Goal: Task Accomplishment & Management: Use online tool/utility

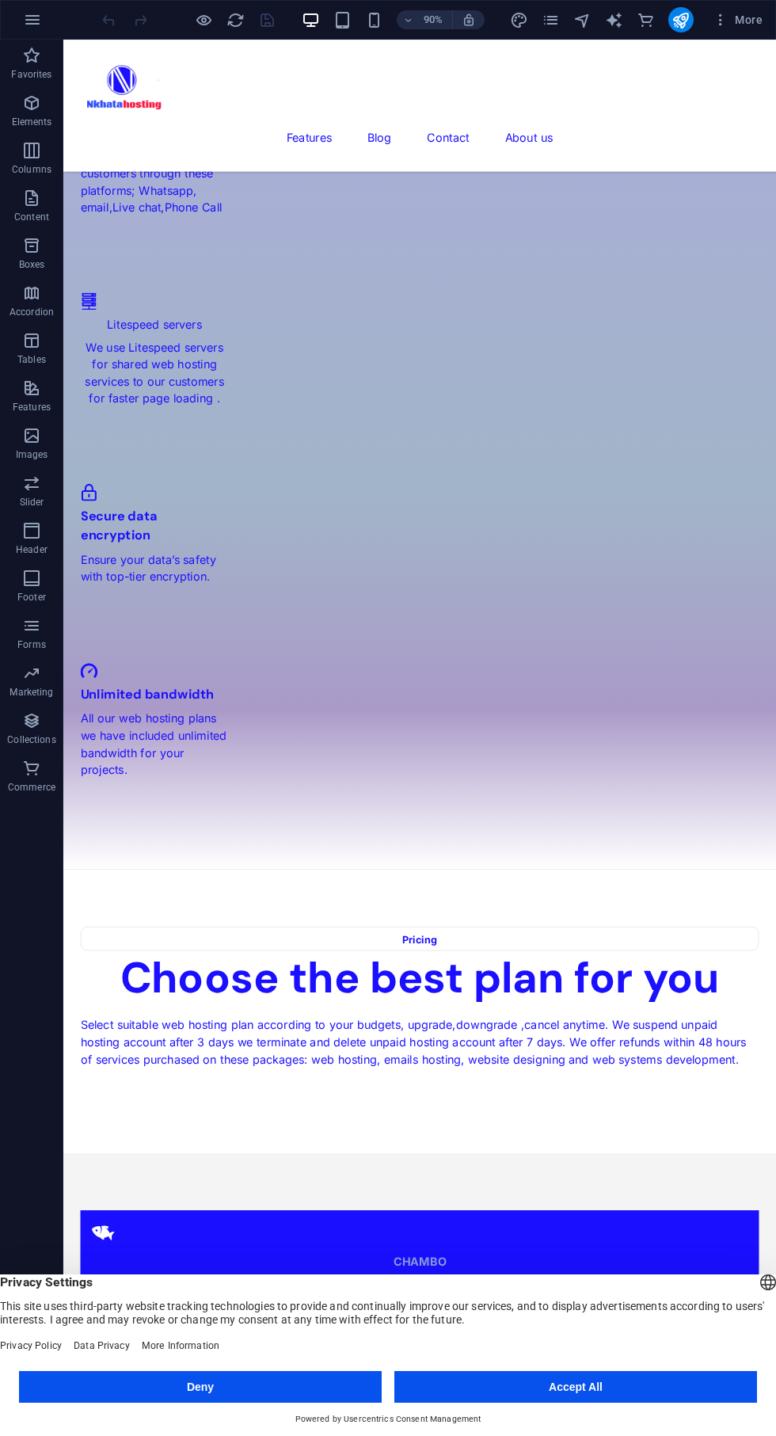
scroll to position [2177, 0]
click at [621, 1391] on button "Accept All" at bounding box center [575, 1387] width 363 height 32
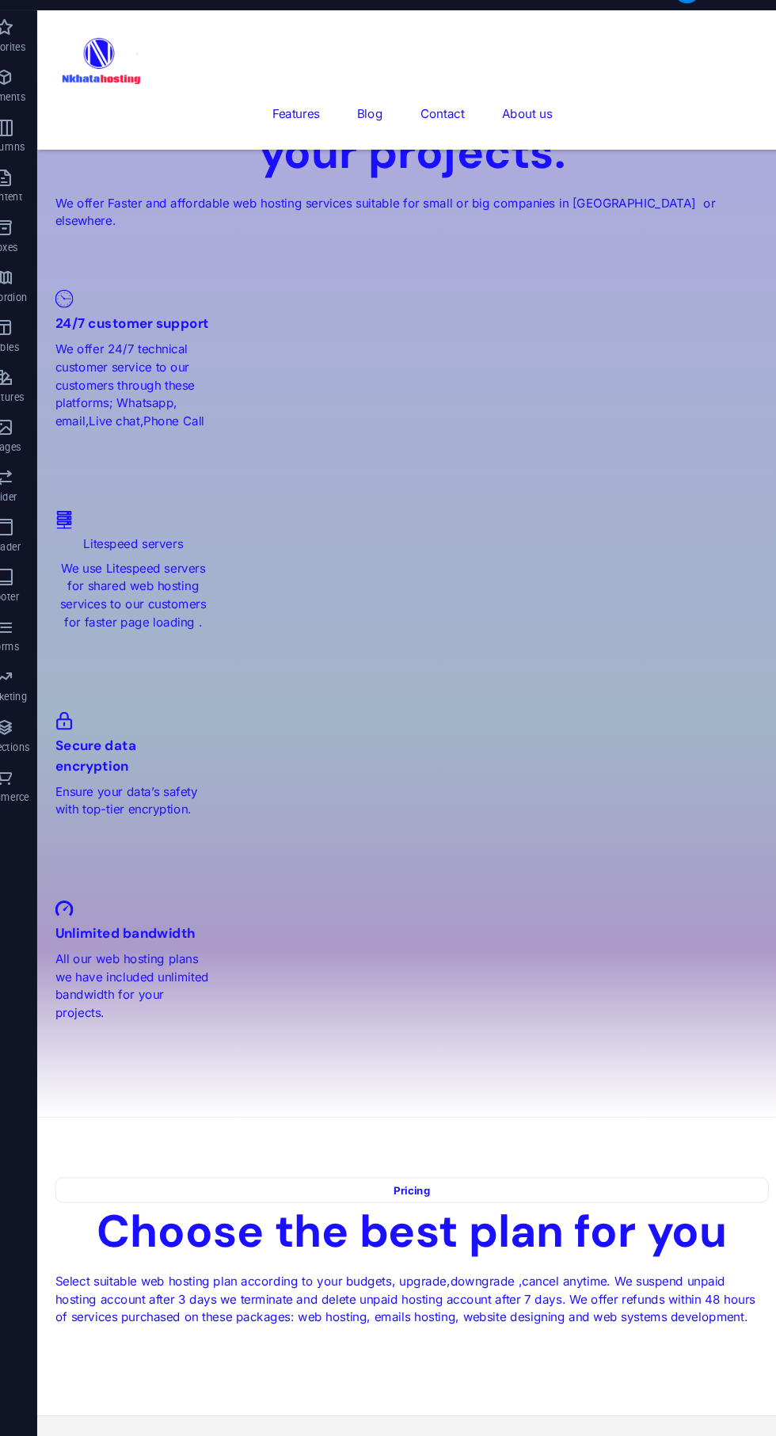
scroll to position [1935, 0]
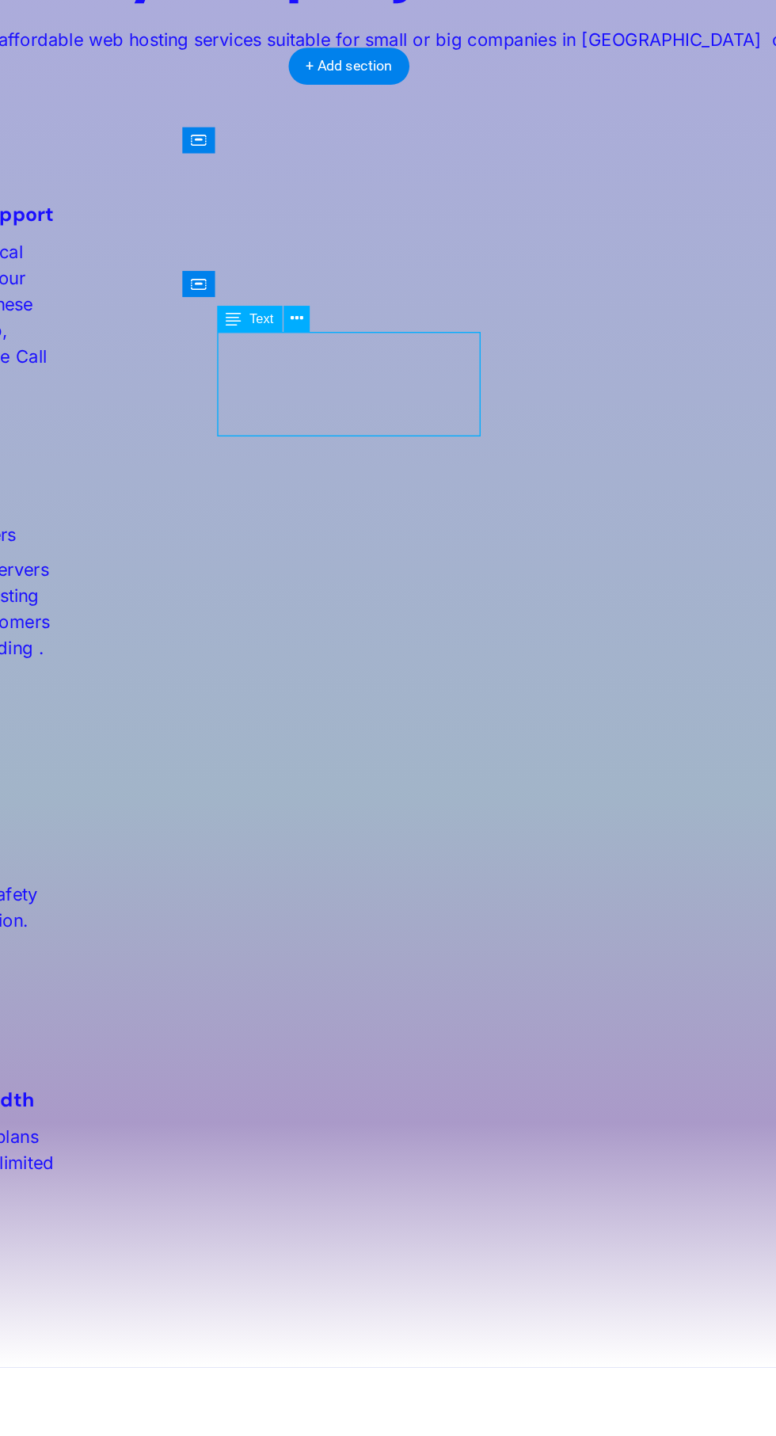
scroll to position [1938, 0]
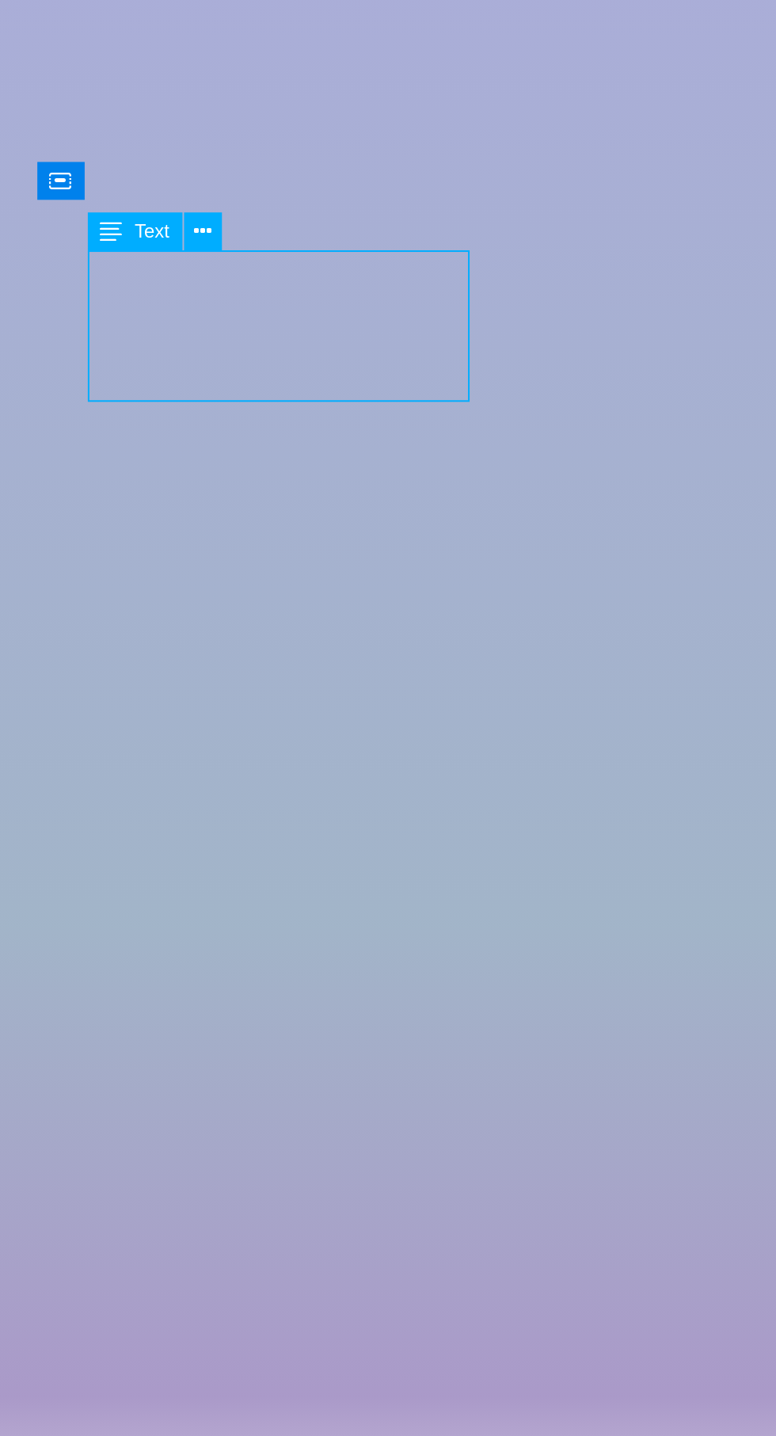
click at [394, 390] on button at bounding box center [385, 397] width 17 height 17
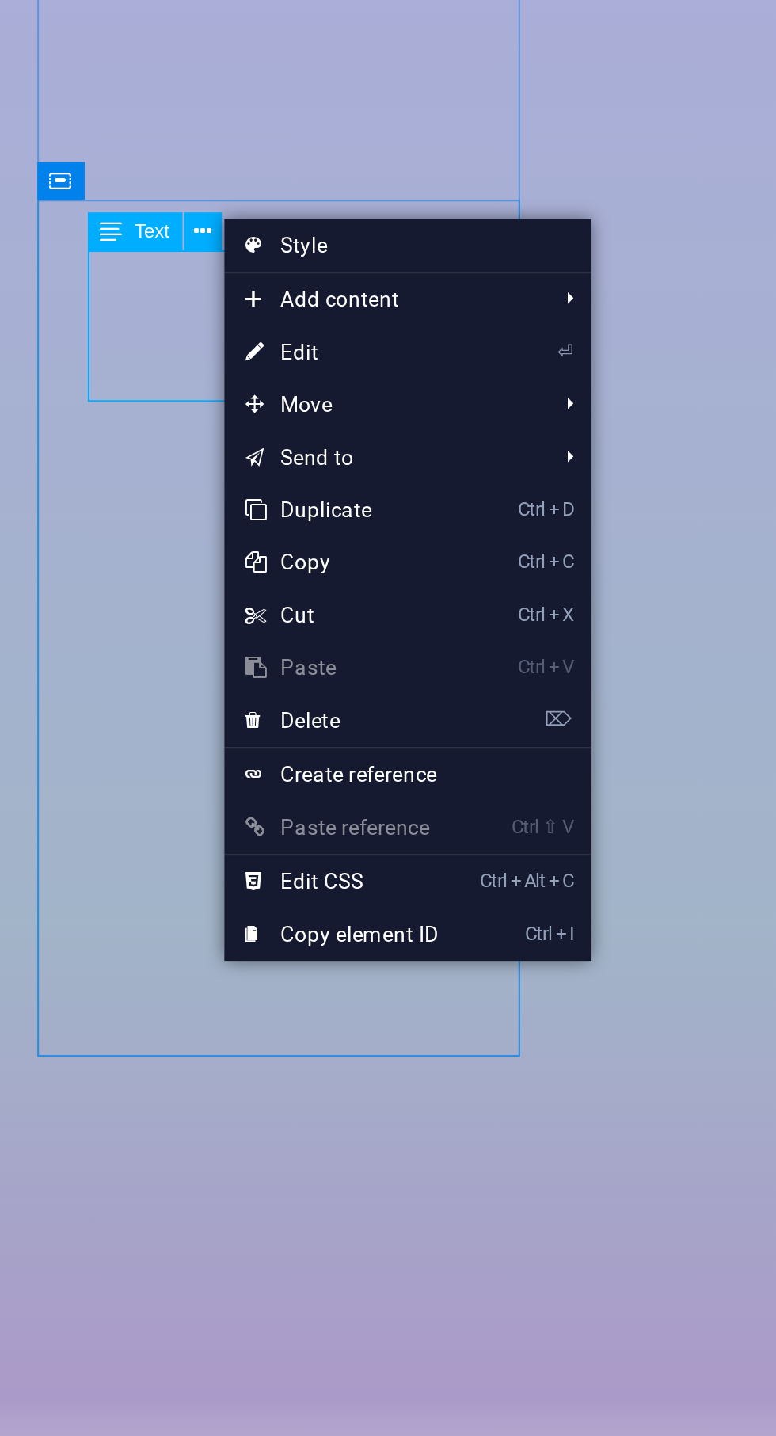
click at [439, 453] on link "⏎ Edit" at bounding box center [448, 452] width 106 height 24
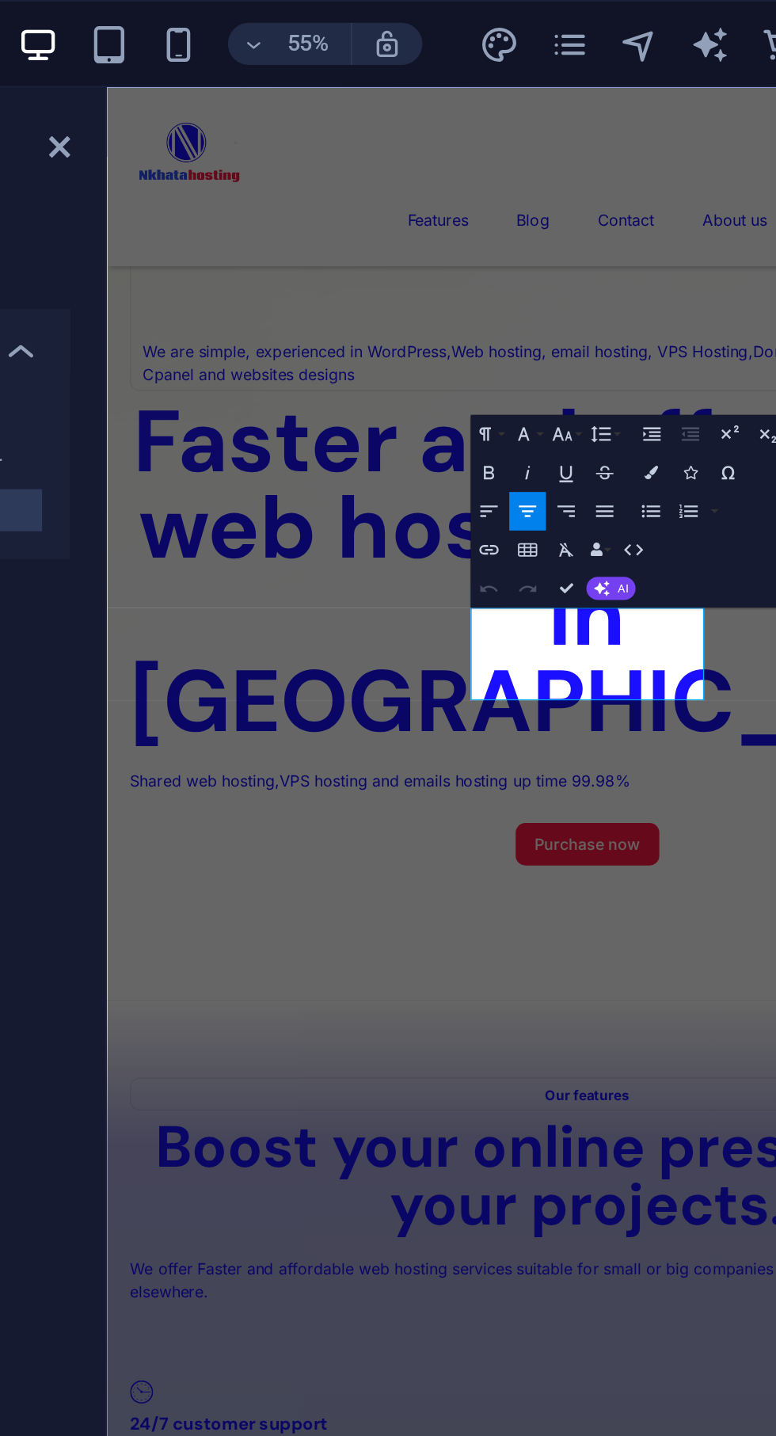
scroll to position [2734, 0]
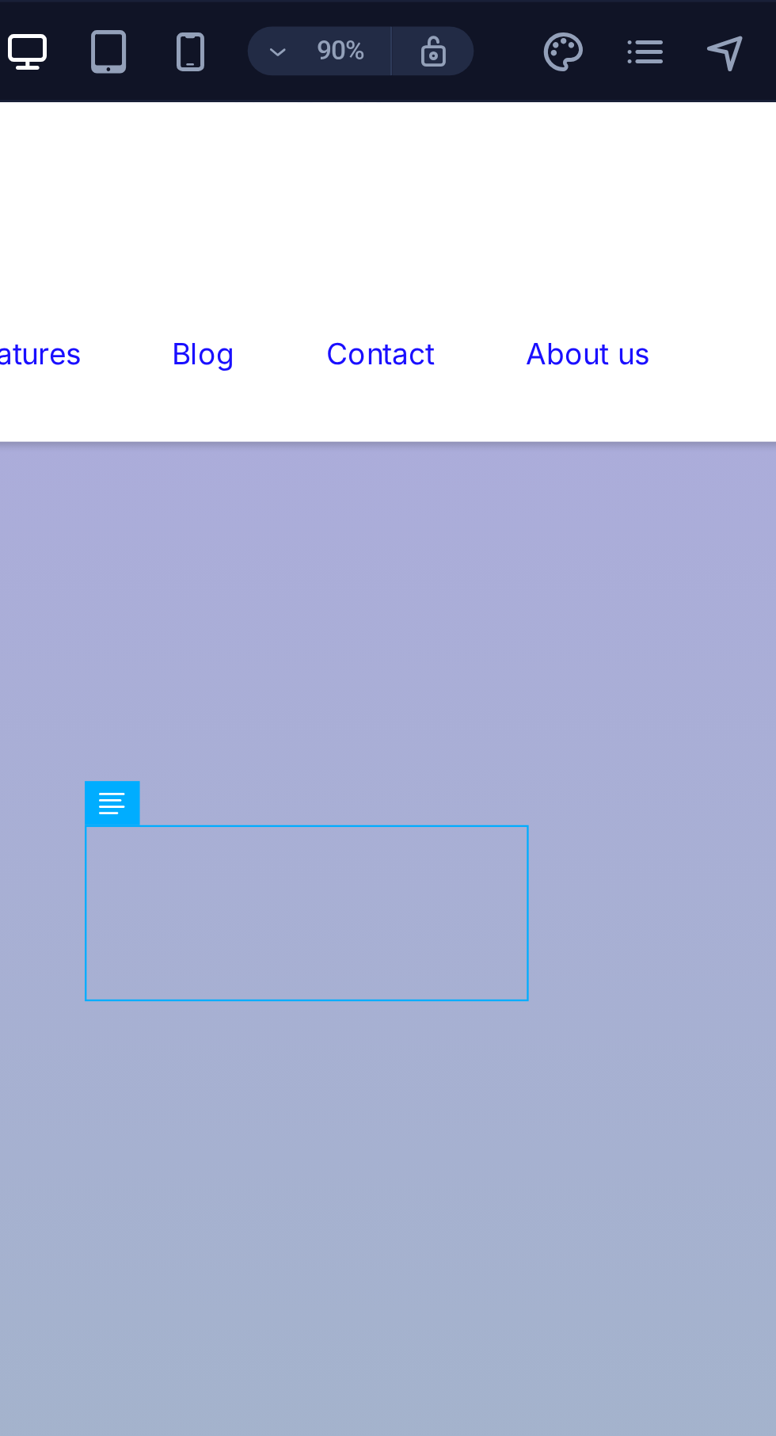
scroll to position [2035, 0]
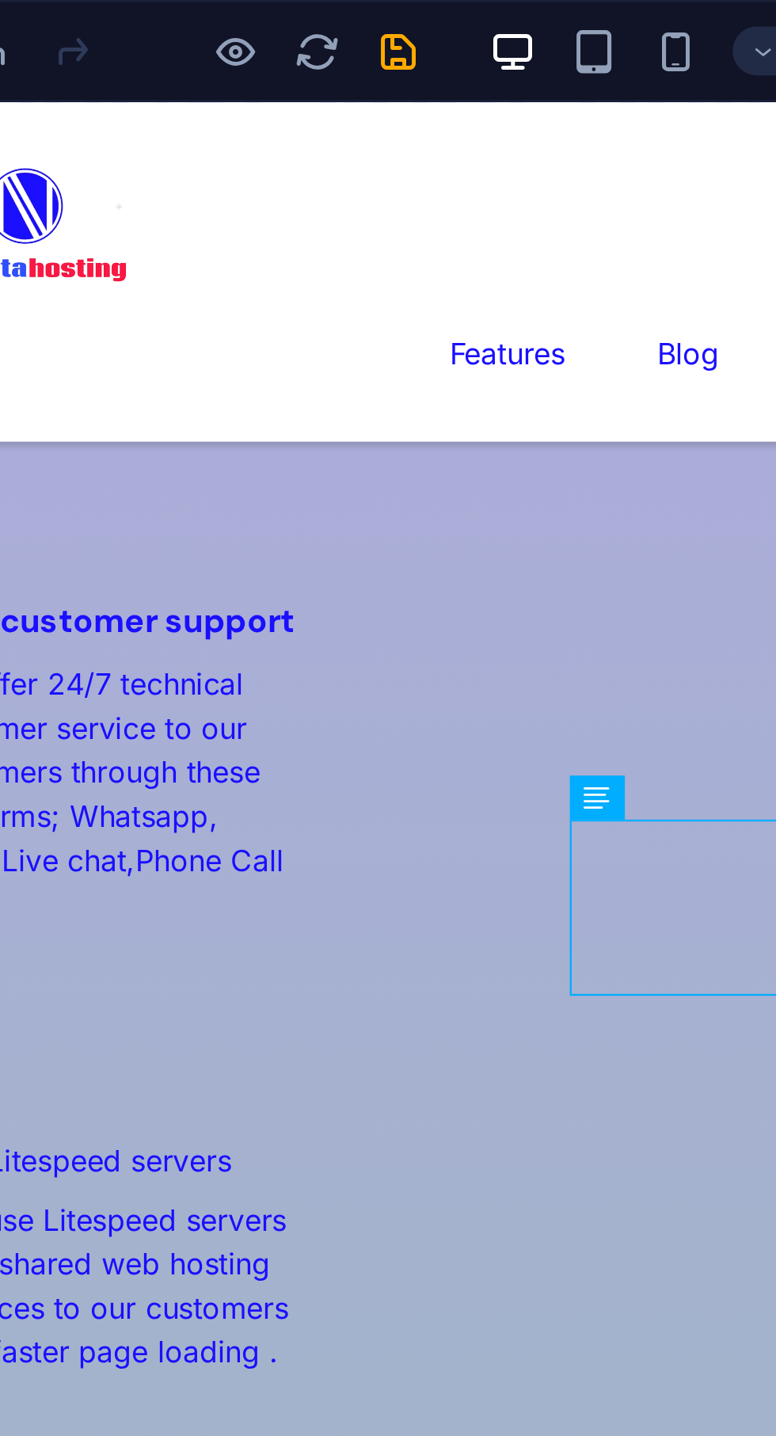
click at [275, 25] on icon "save" at bounding box center [267, 20] width 18 height 18
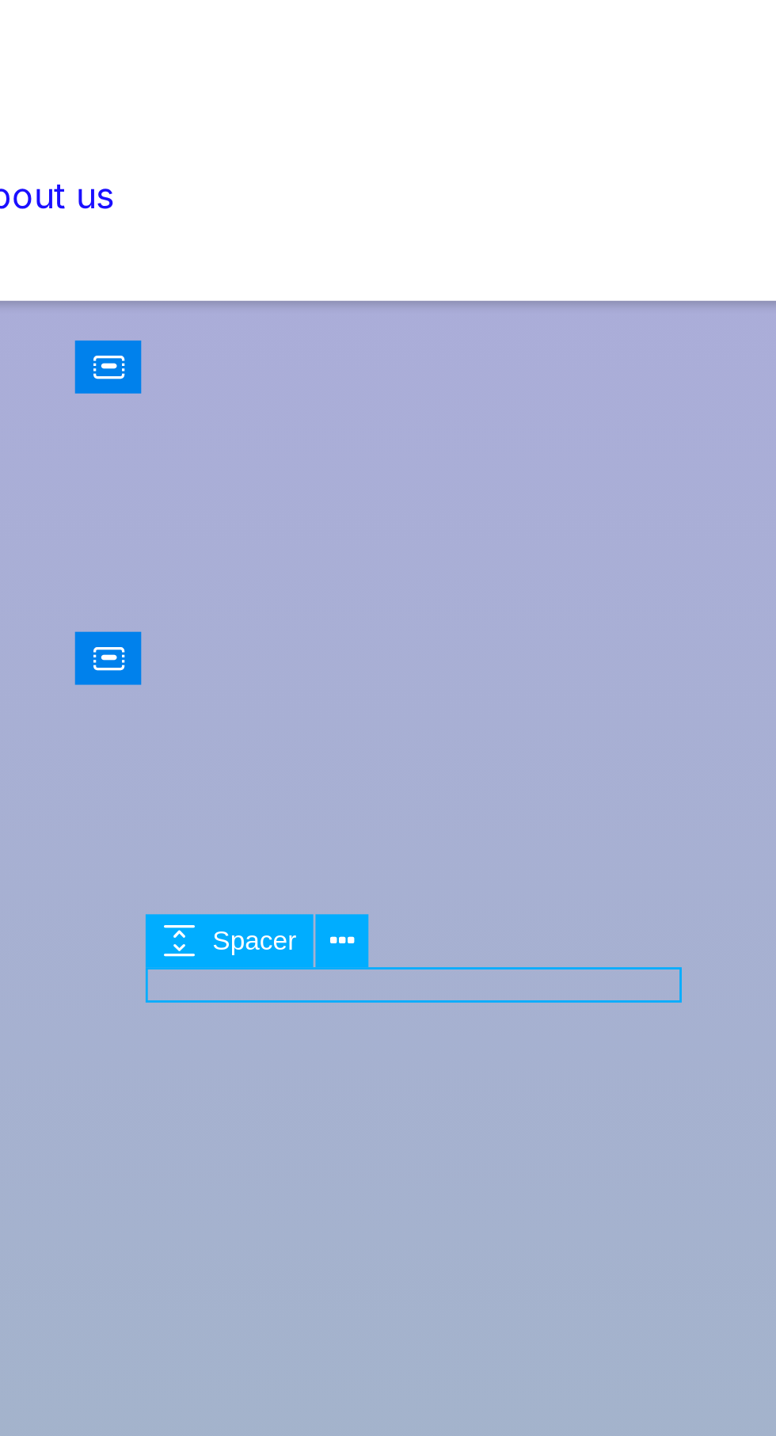
scroll to position [2041, 0]
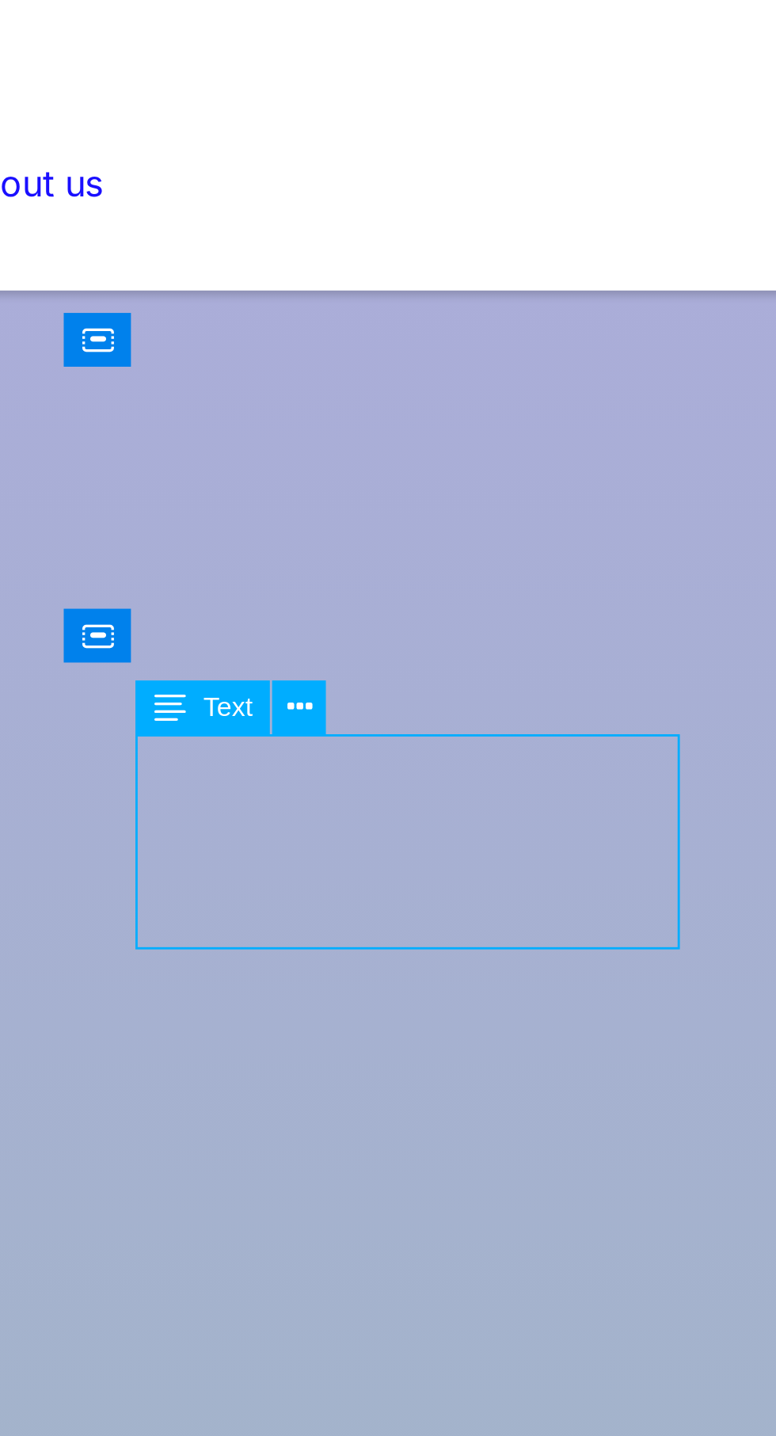
click at [626, 302] on div "Text" at bounding box center [598, 304] width 70 height 18
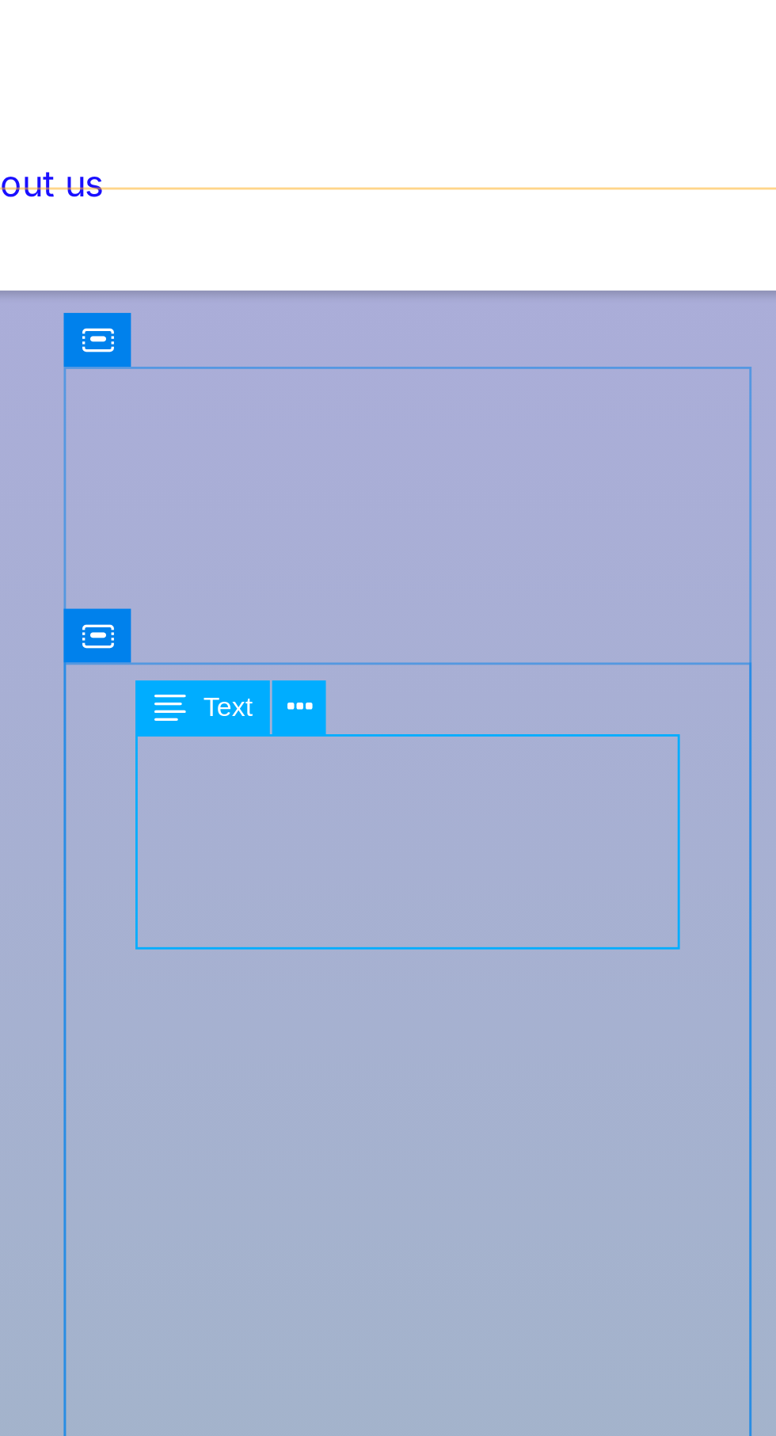
click at [621, 301] on button at bounding box center [615, 303] width 17 height 17
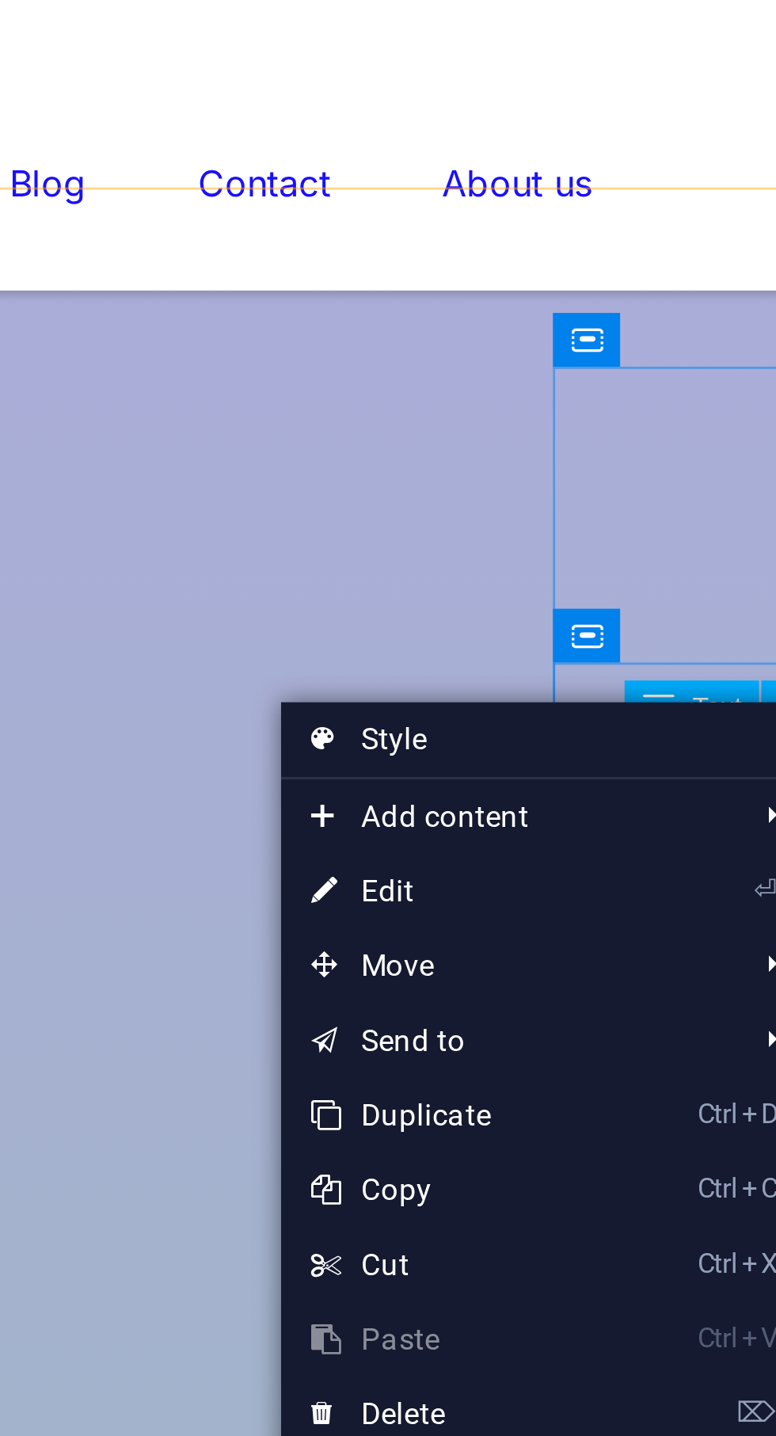
click at [492, 355] on link "⏎ Edit" at bounding box center [507, 363] width 106 height 24
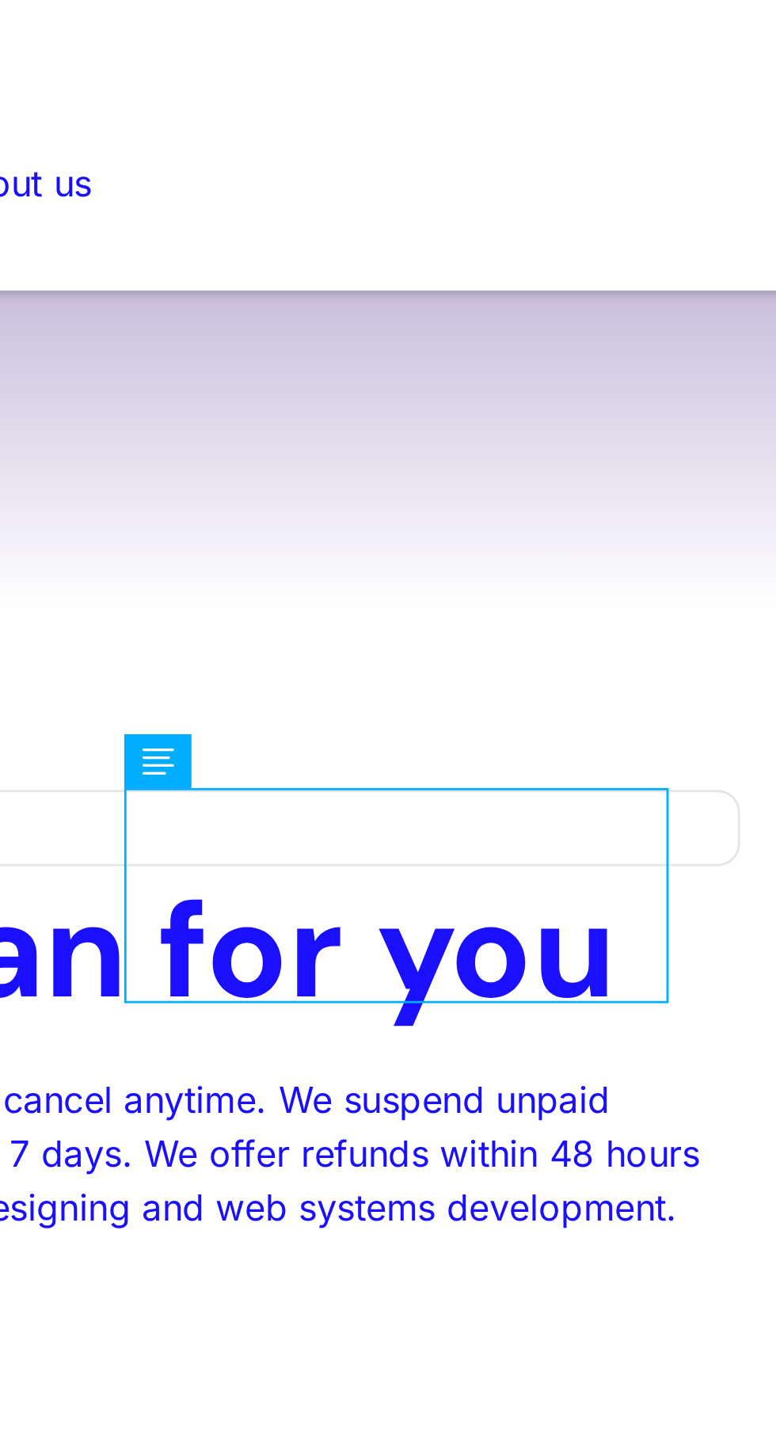
scroll to position [2022, 0]
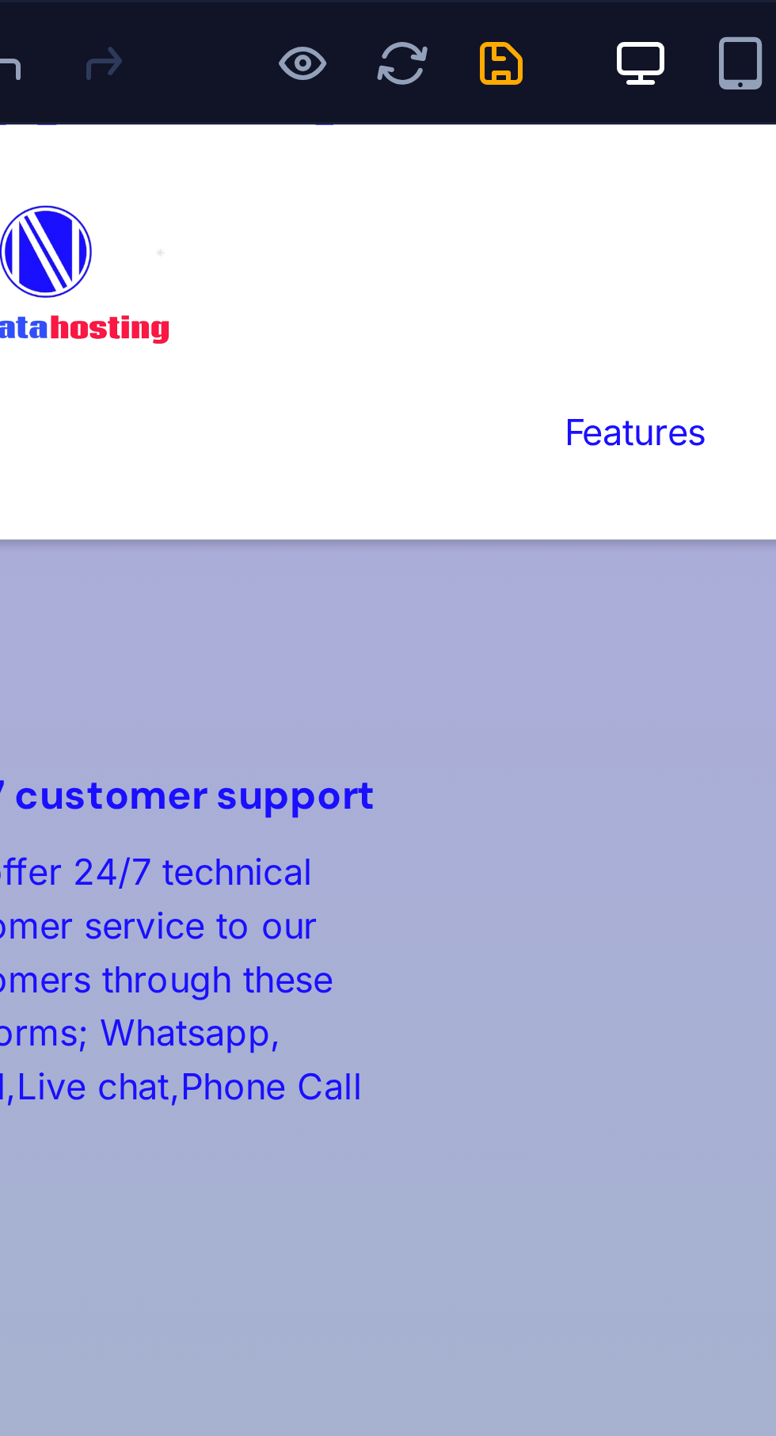
click at [274, 21] on icon "save" at bounding box center [267, 20] width 18 height 18
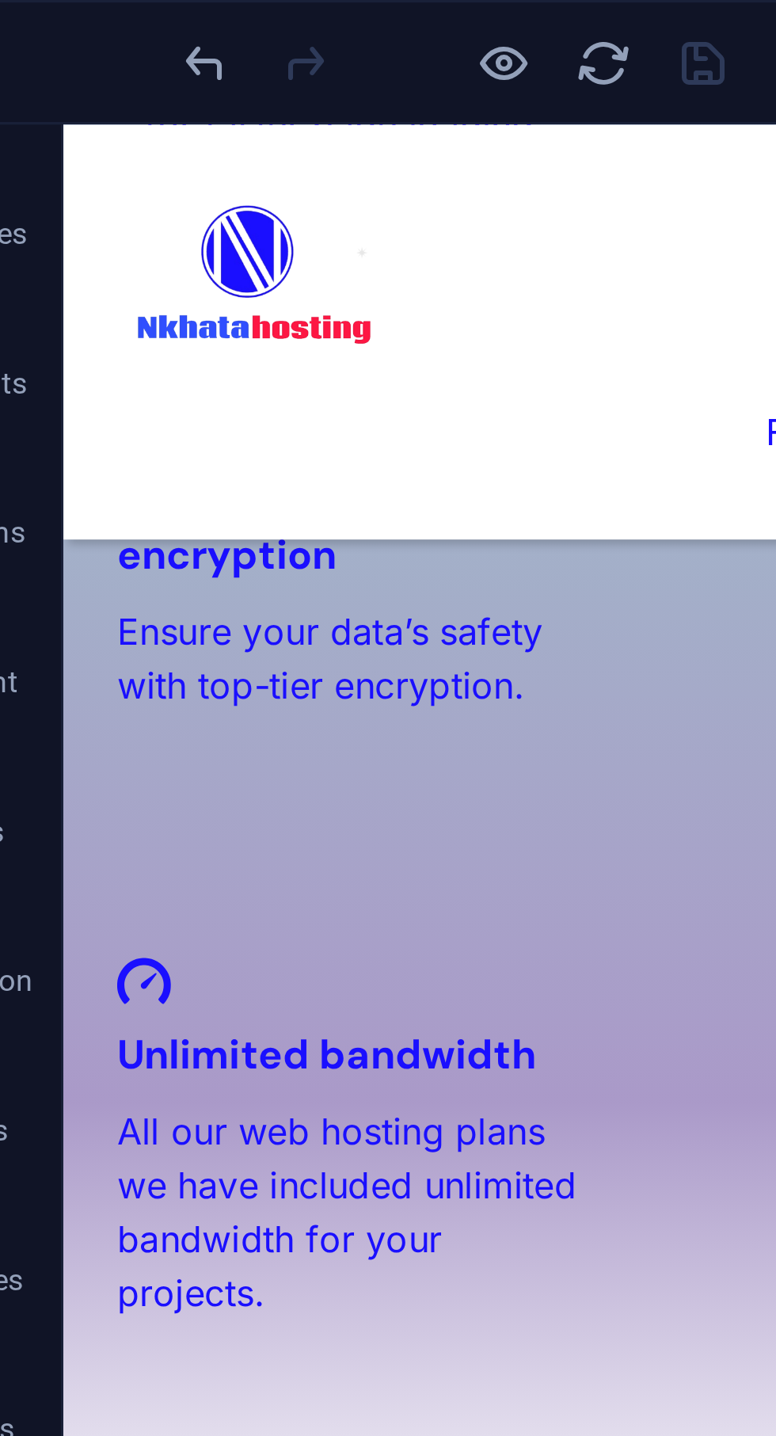
scroll to position [2589, 0]
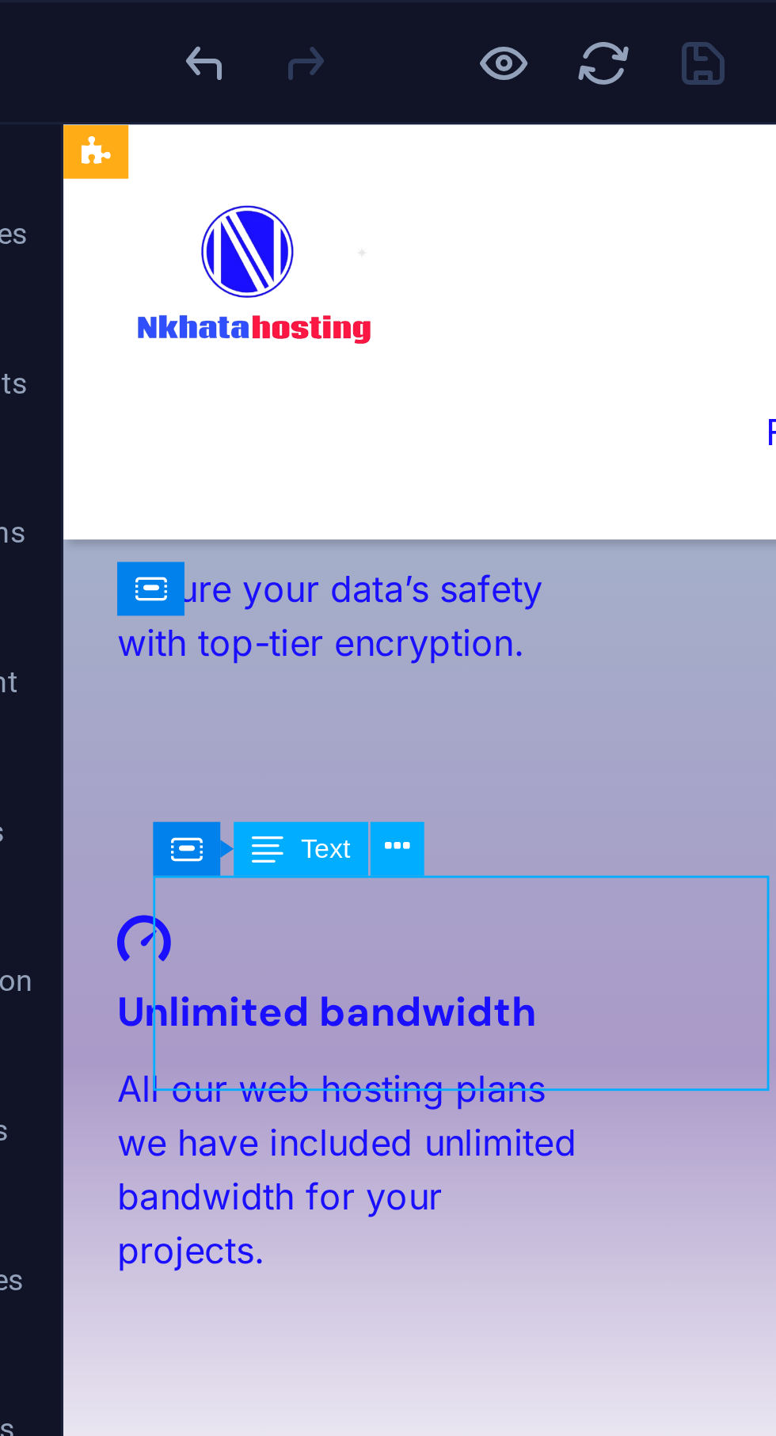
click at [172, 269] on icon at bounding box center [170, 269] width 8 height 15
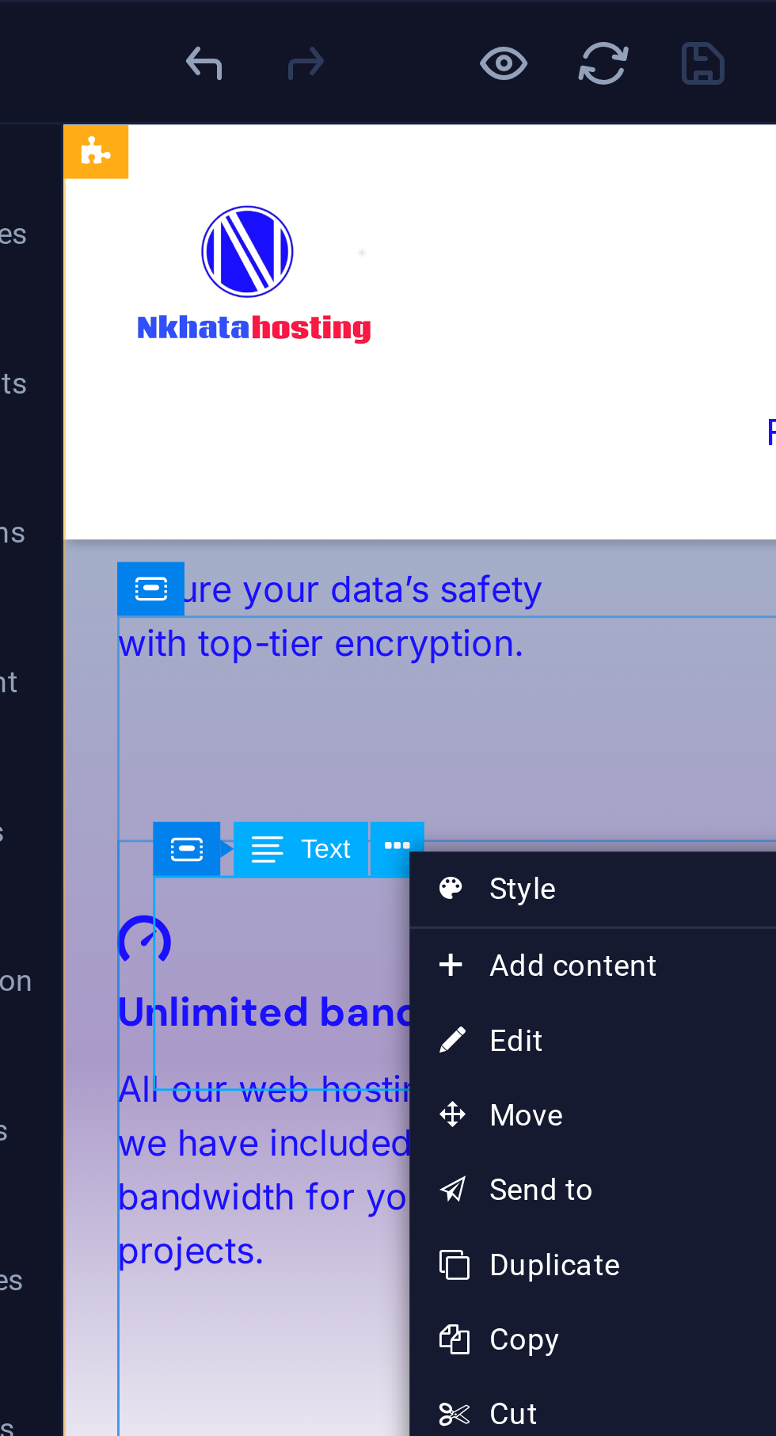
click at [216, 330] on link "⏎ Edit" at bounding box center [226, 331] width 106 height 24
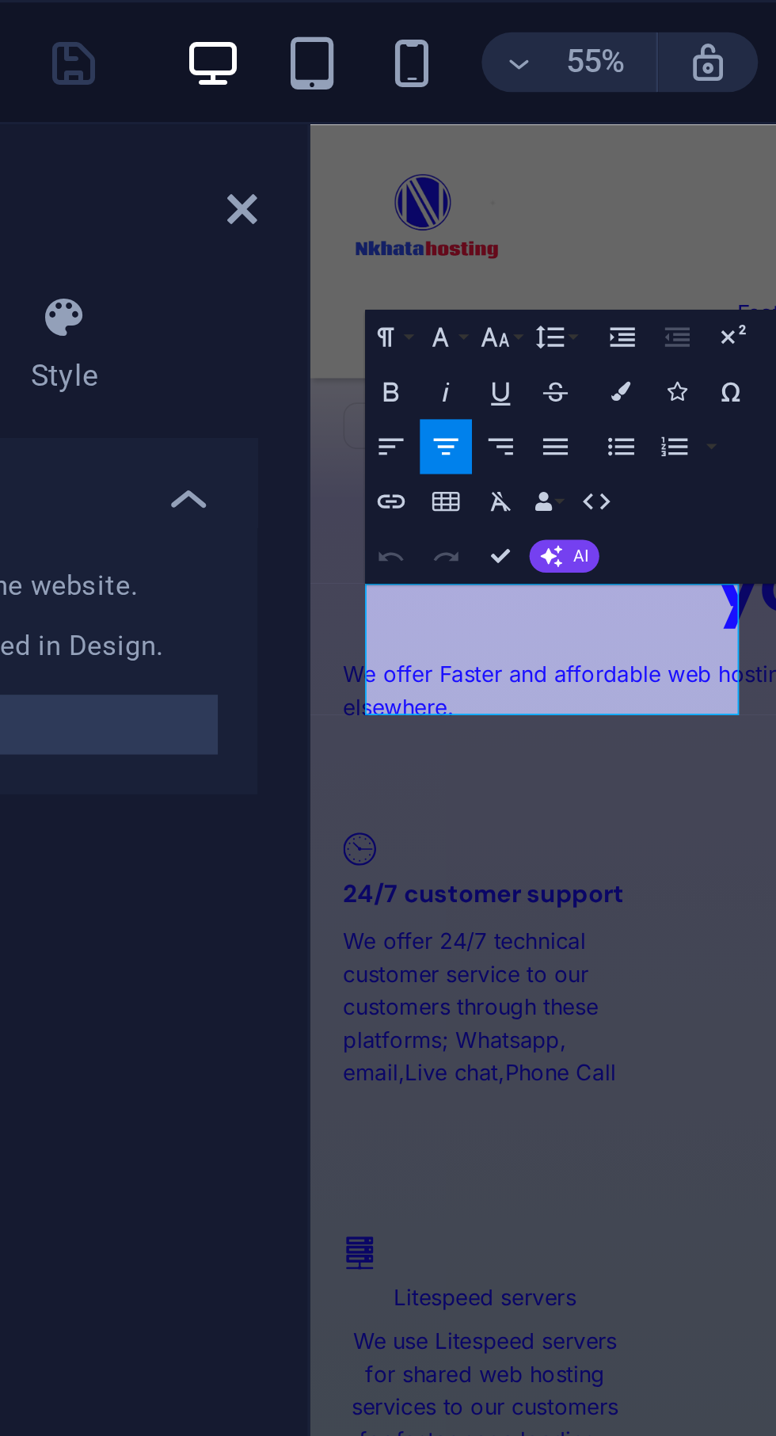
scroll to position [3405, 0]
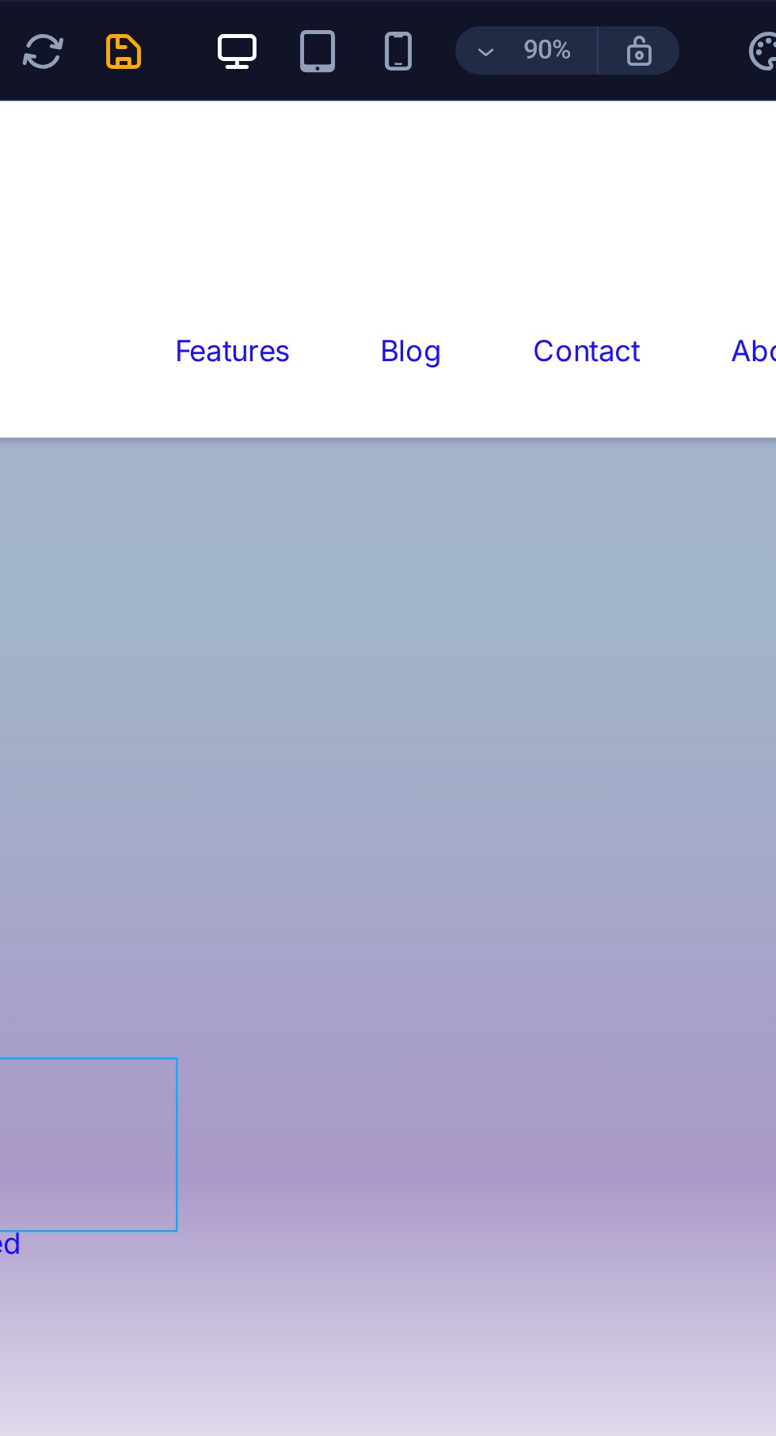
scroll to position [2432, 0]
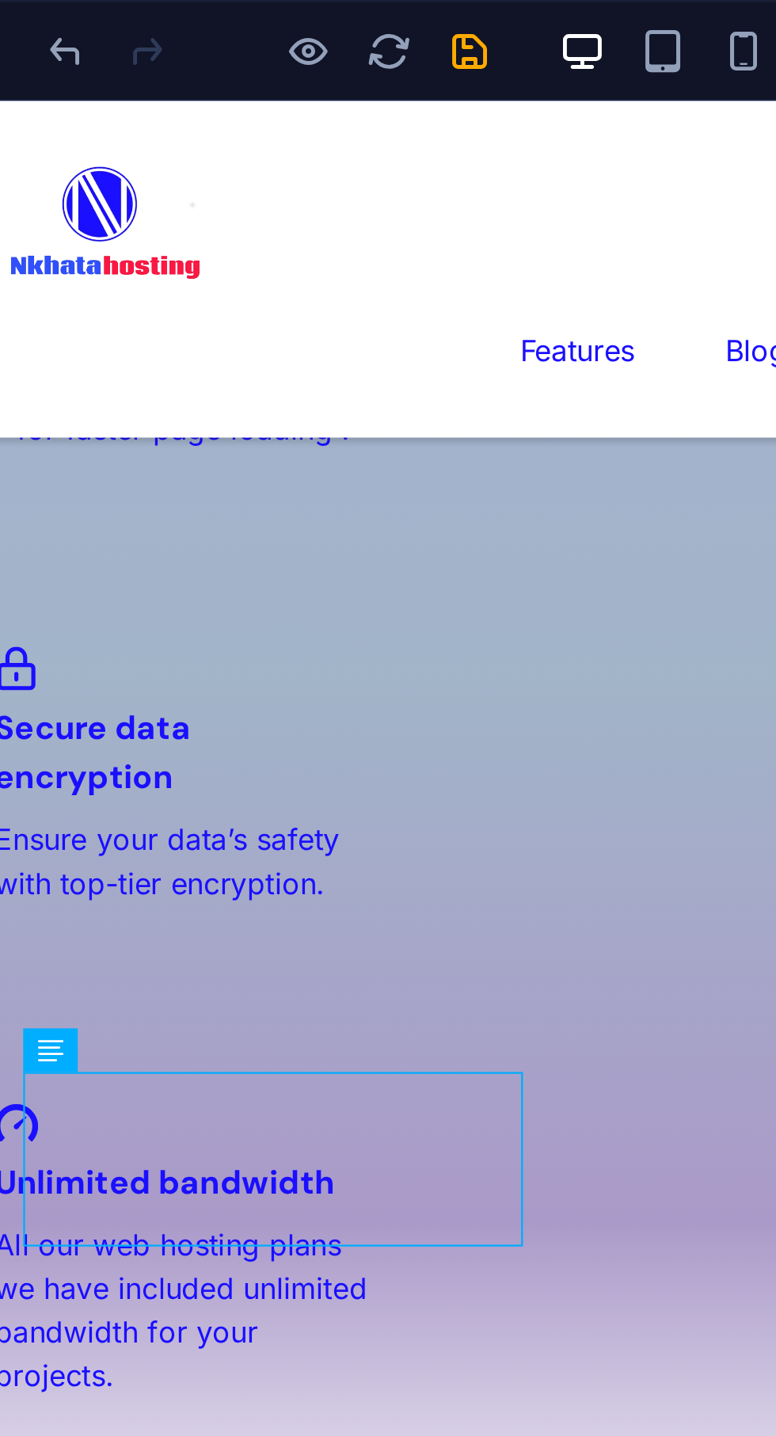
click at [271, 20] on icon "save" at bounding box center [267, 20] width 18 height 18
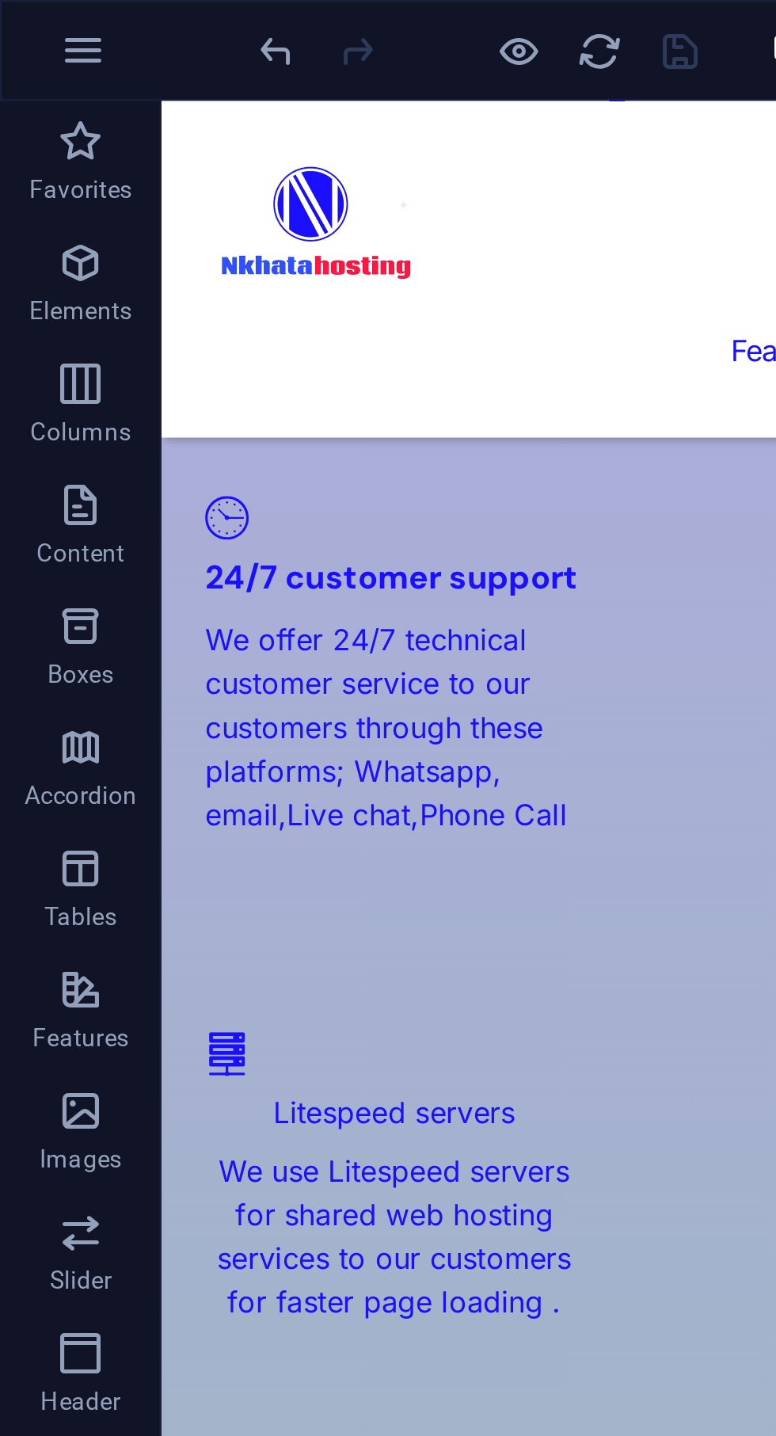
scroll to position [2050, 0]
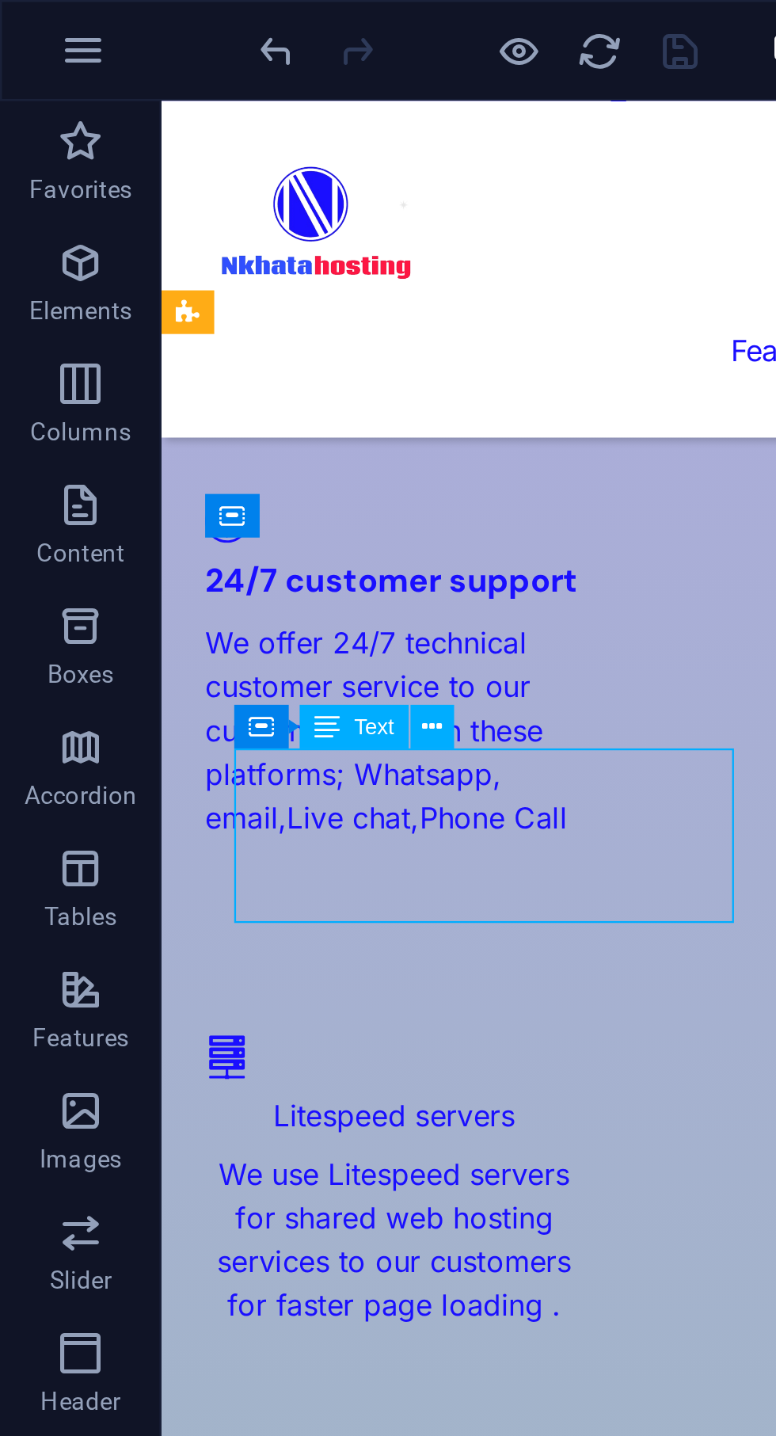
click at [166, 277] on button at bounding box center [169, 284] width 17 height 17
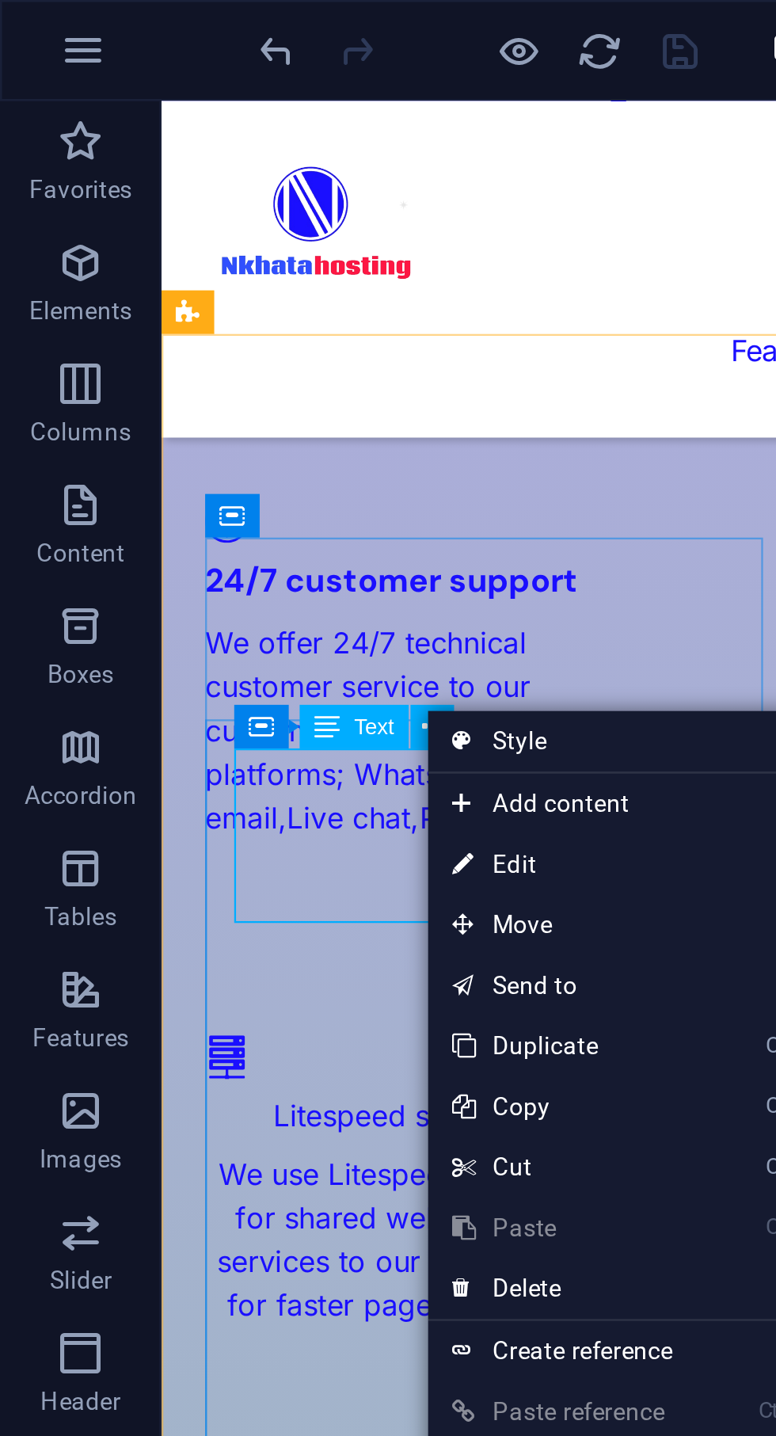
click at [218, 336] on link "⏎ Edit" at bounding box center [221, 339] width 106 height 24
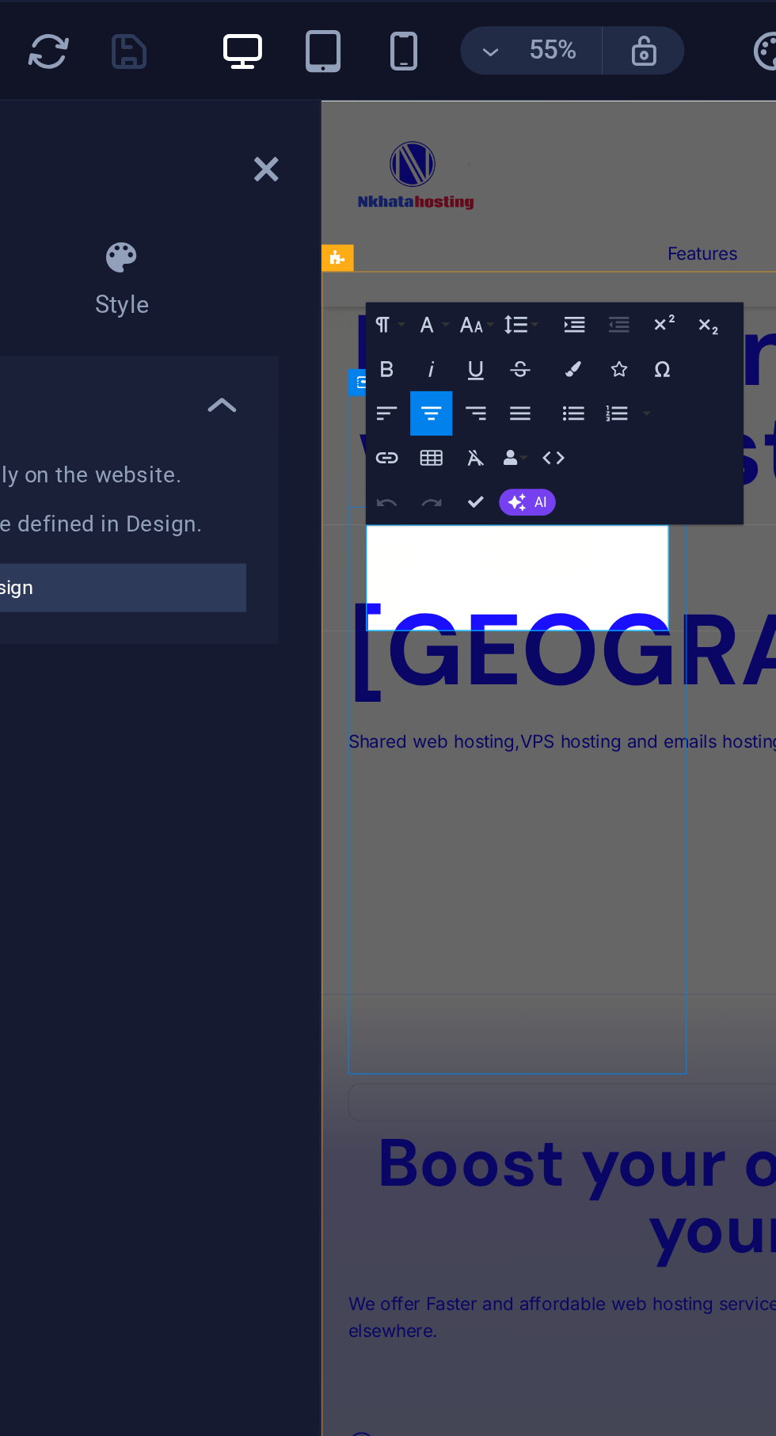
scroll to position [2847, 0]
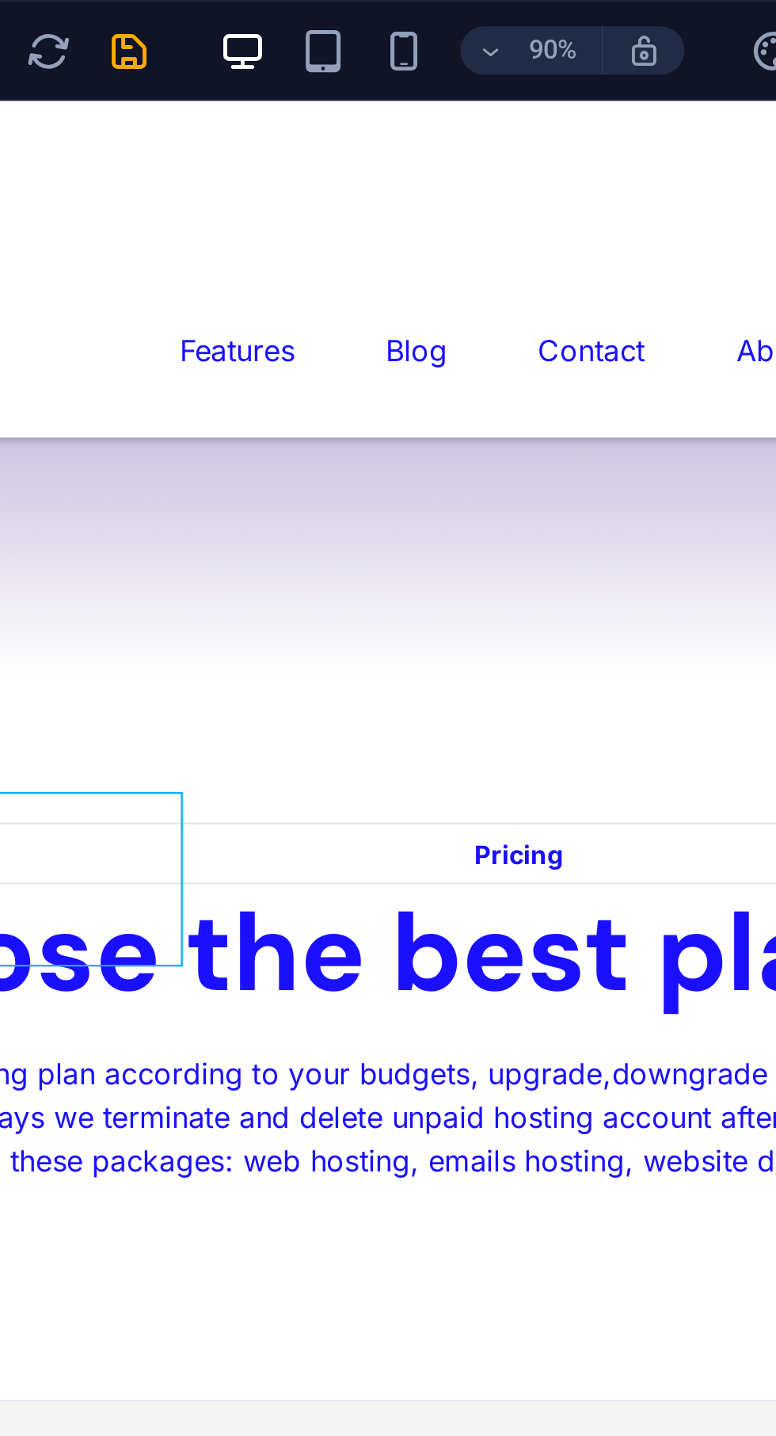
scroll to position [2031, 0]
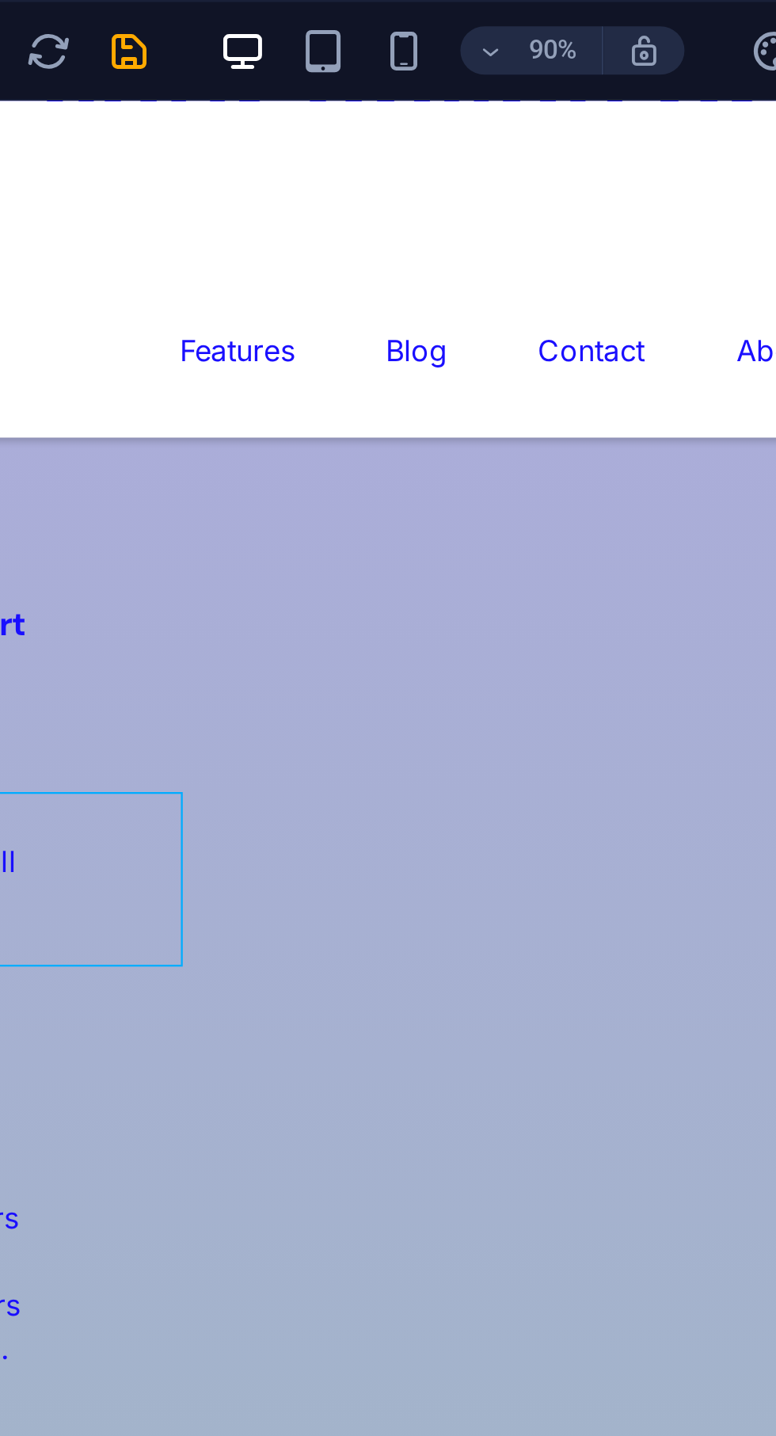
click at [271, 17] on icon "save" at bounding box center [267, 20] width 18 height 18
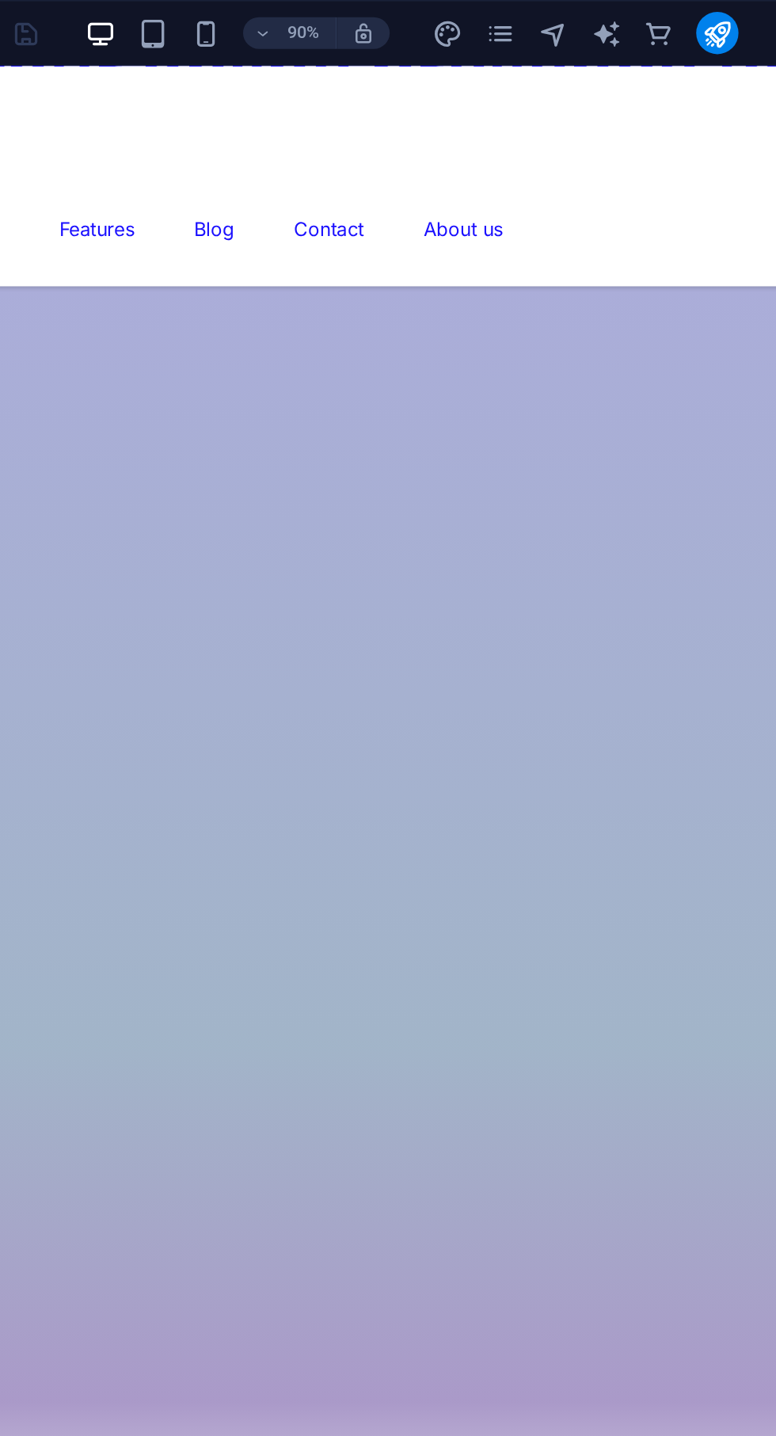
scroll to position [0, 0]
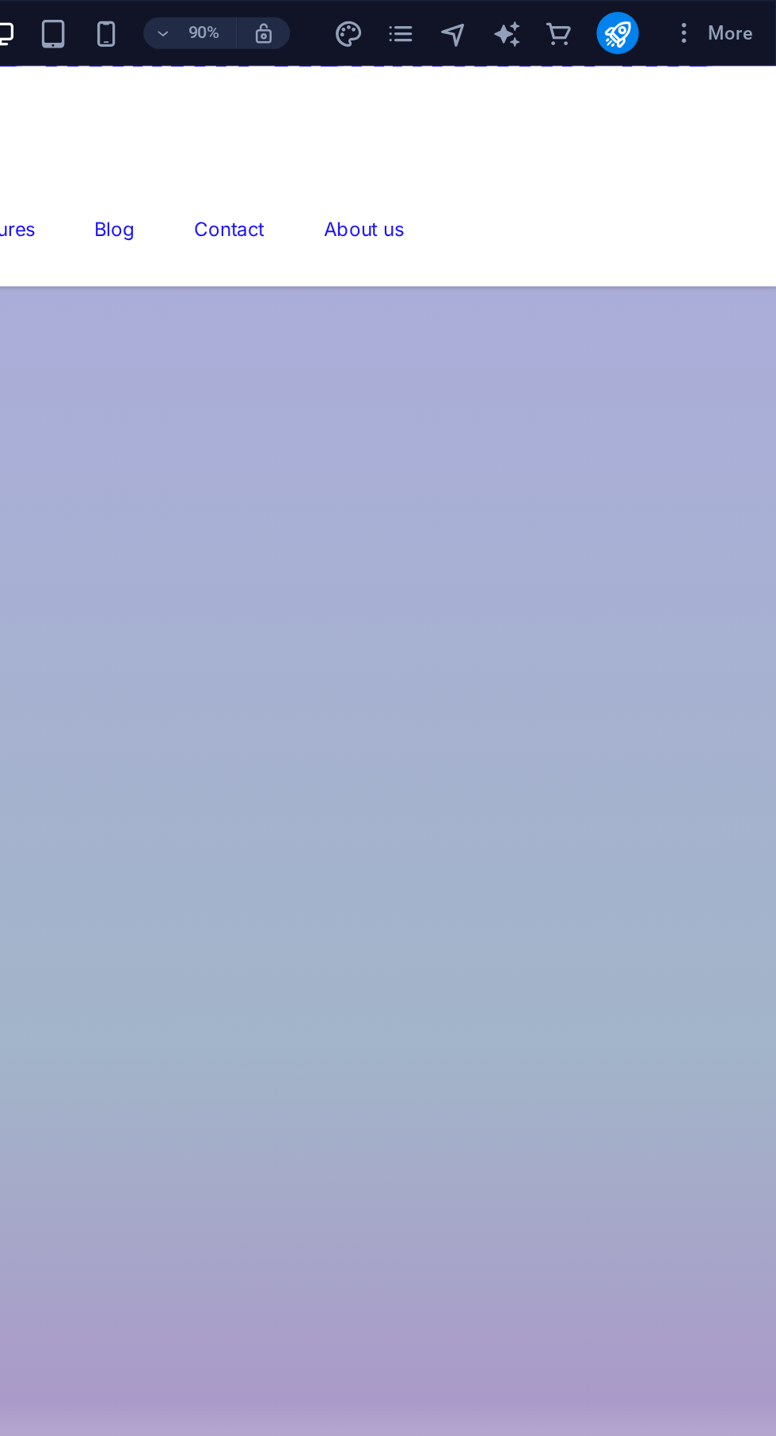
click at [686, 20] on icon "publish" at bounding box center [681, 20] width 18 height 18
